Goal: Task Accomplishment & Management: Manage account settings

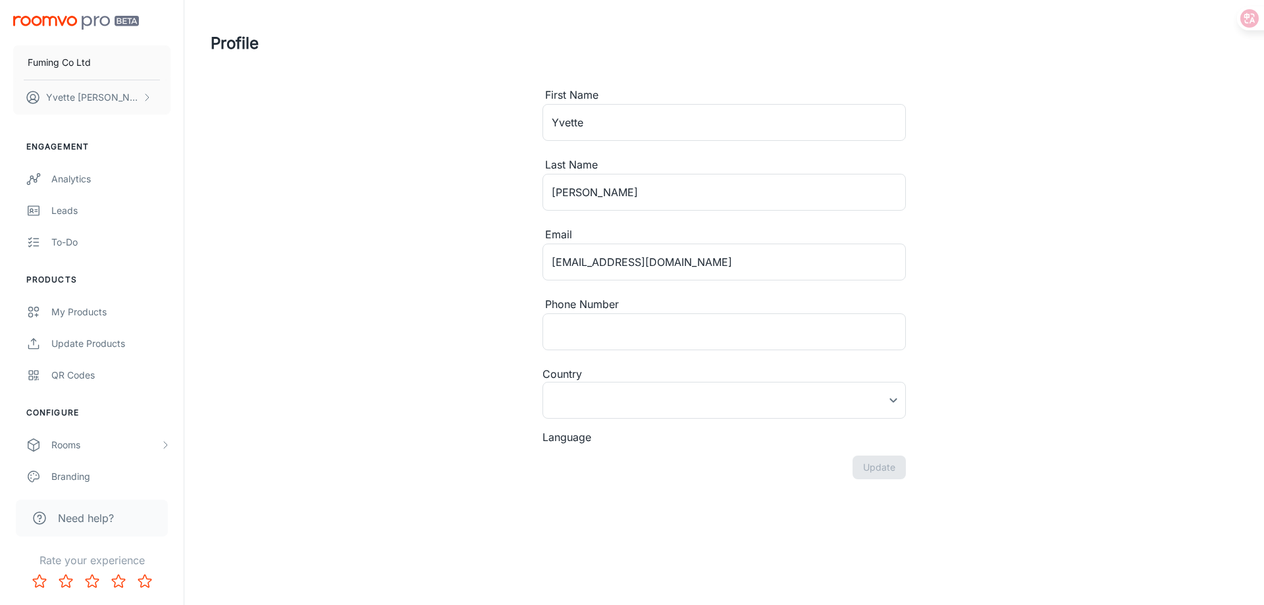
type input "[GEOGRAPHIC_DATA]"
click at [89, 317] on div "My Products" at bounding box center [110, 312] width 119 height 14
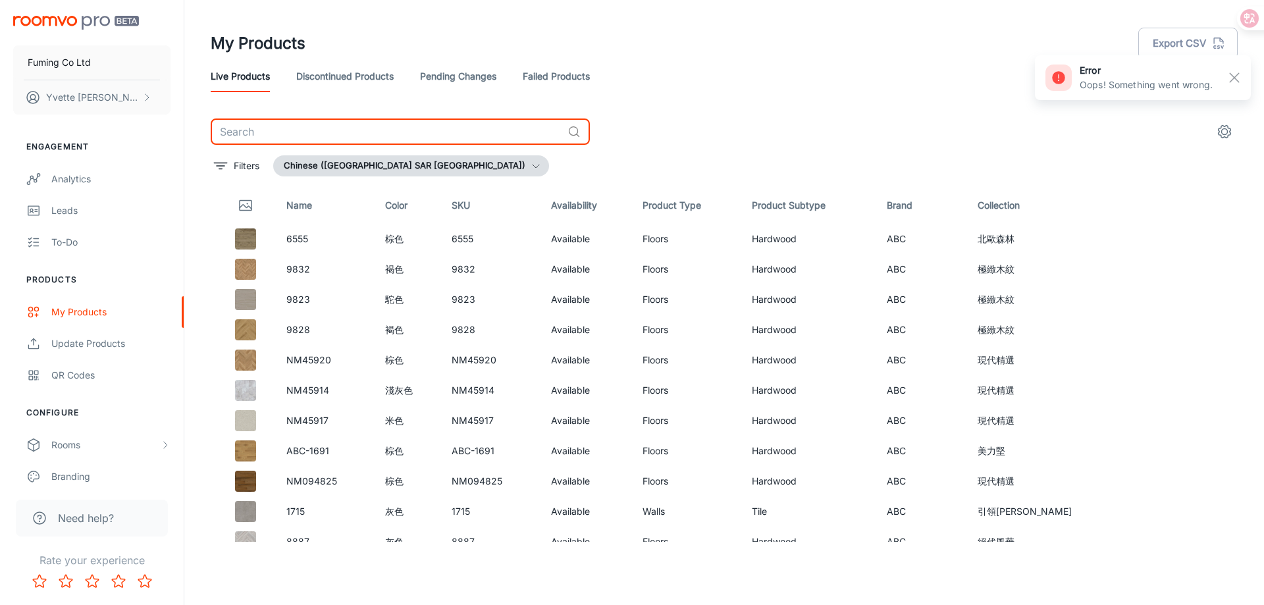
click at [332, 132] on input "text" at bounding box center [387, 132] width 352 height 26
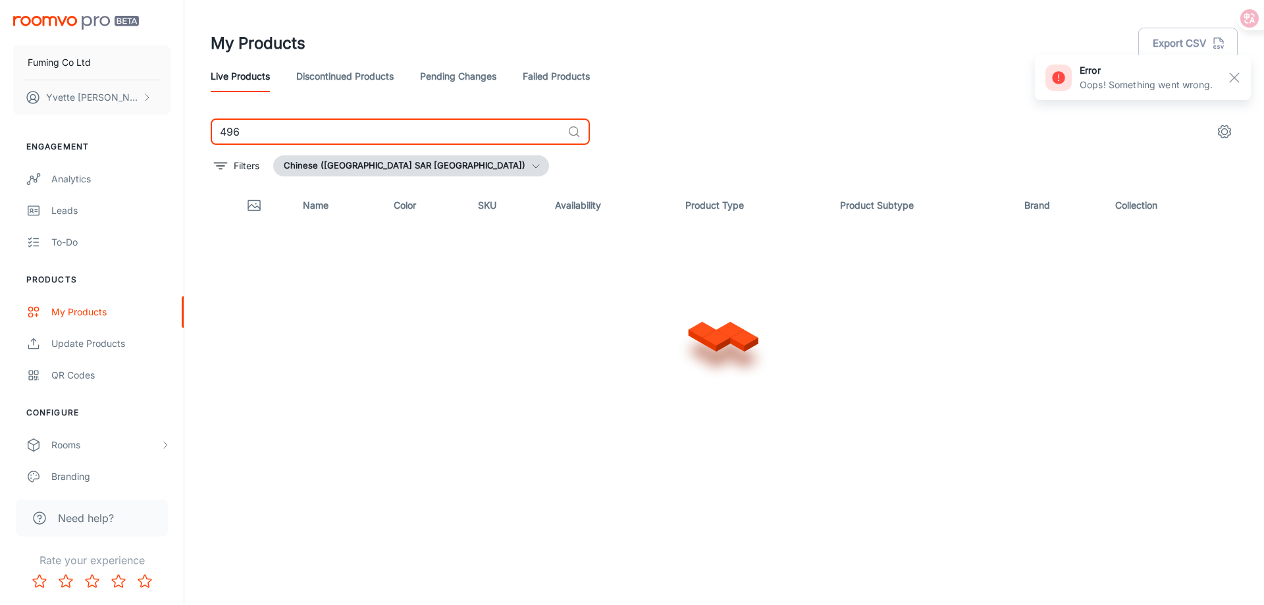
type input "496"
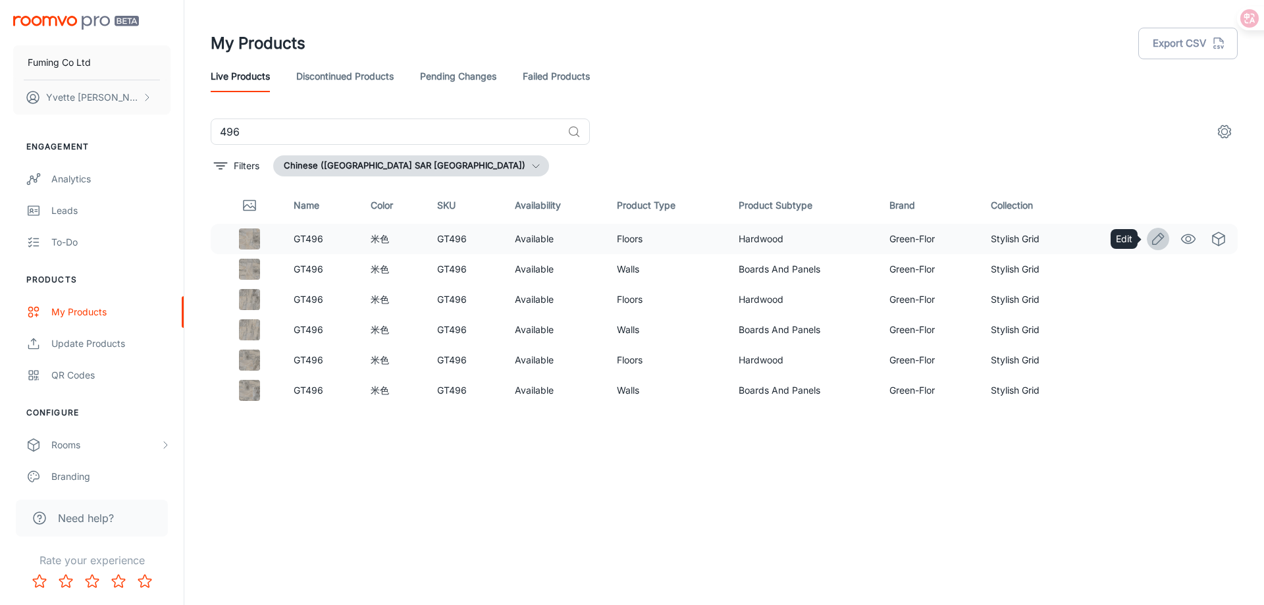
click at [1153, 239] on icon "Edit" at bounding box center [1158, 239] width 16 height 16
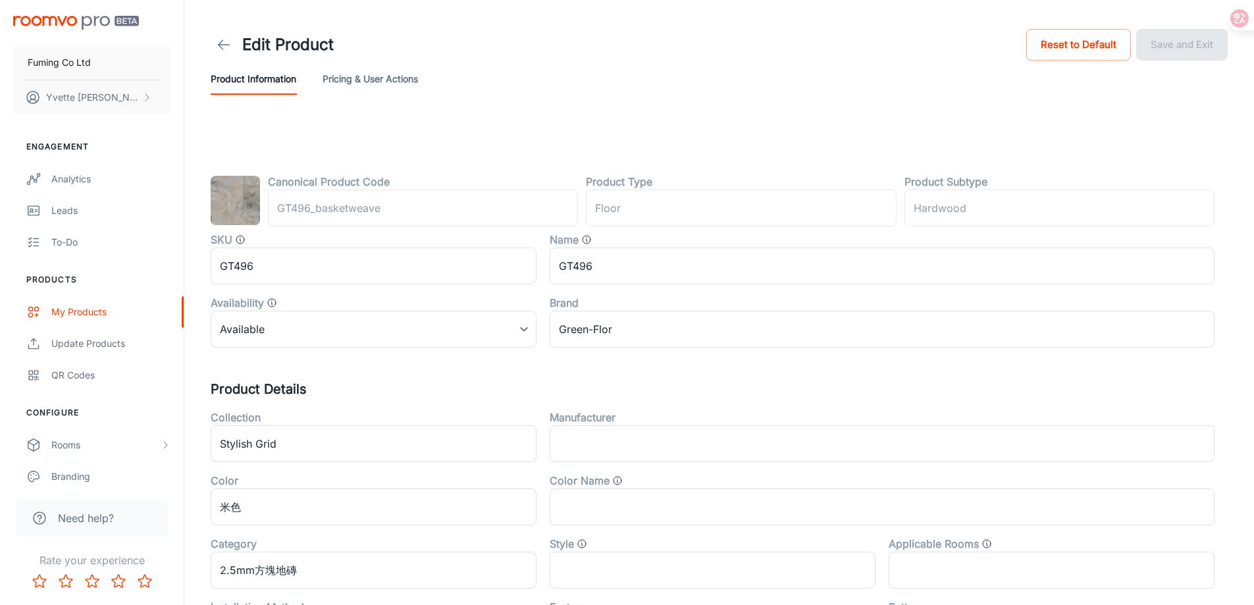
type input "地板"
type input "實木"
